Goal: Task Accomplishment & Management: Manage account settings

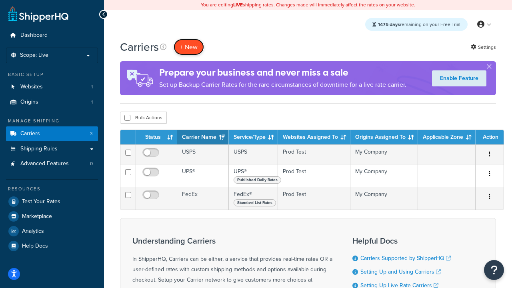
click at [189, 47] on button "+ New" at bounding box center [188, 47] width 30 height 16
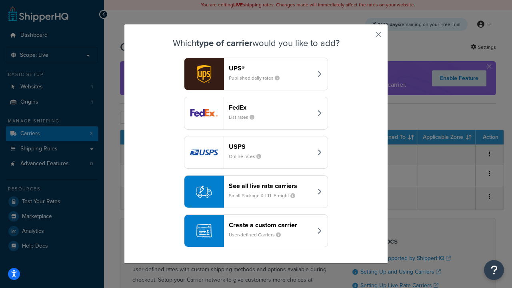
click at [256, 114] on small "List rates" at bounding box center [245, 117] width 32 height 7
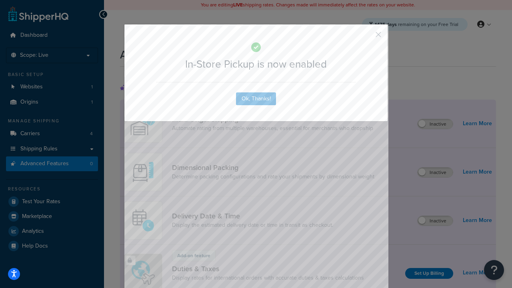
scroll to position [259, 0]
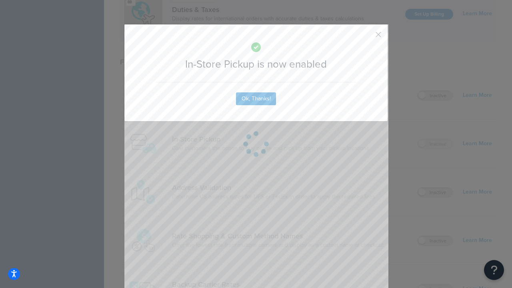
click at [366, 37] on button "button" at bounding box center [366, 37] width 2 height 2
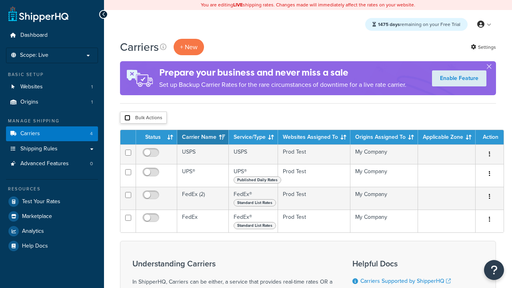
click at [127, 118] on input "checkbox" at bounding box center [127, 118] width 6 height 6
checkbox input "true"
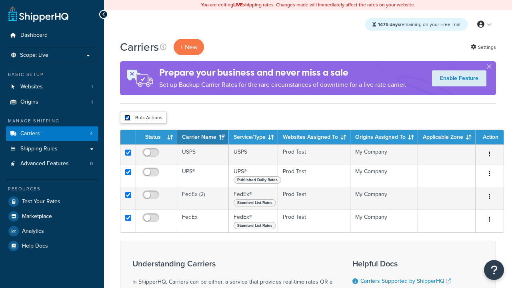
checkbox input "true"
click at [0, 0] on button "Delete" at bounding box center [0, 0] width 0 height 0
